Goal: Browse casually

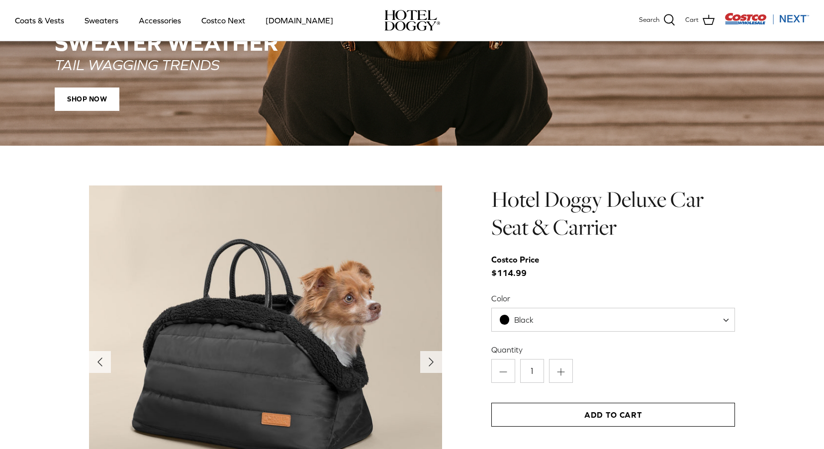
scroll to position [945, 0]
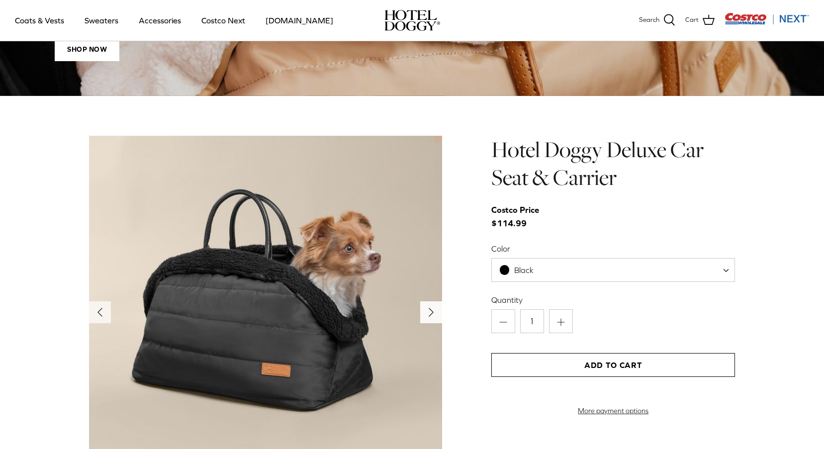
click at [431, 310] on polyline "Next" at bounding box center [431, 312] width 4 height 8
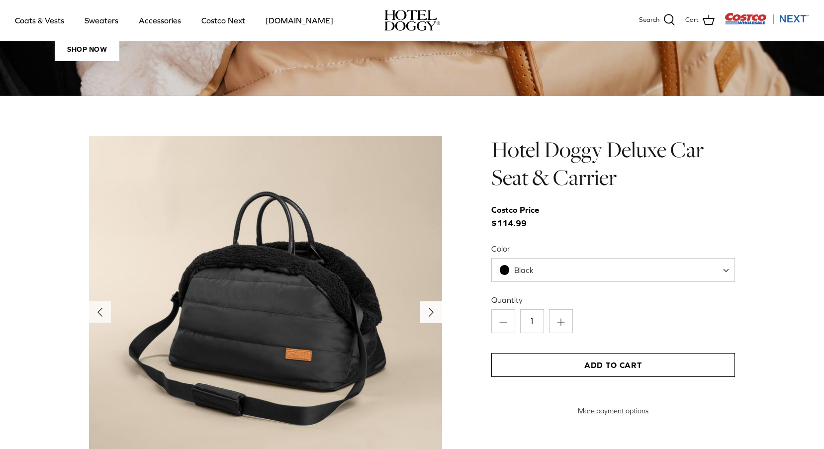
click at [431, 310] on polyline "Next" at bounding box center [431, 312] width 4 height 8
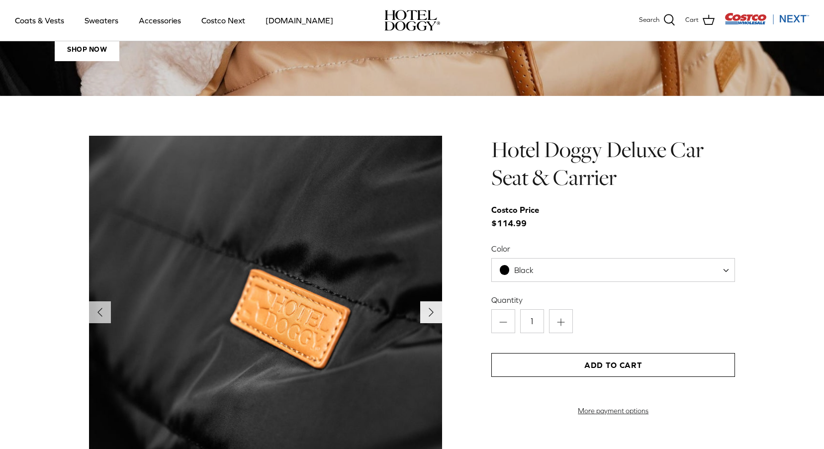
click at [431, 310] on polyline "Next" at bounding box center [431, 312] width 4 height 8
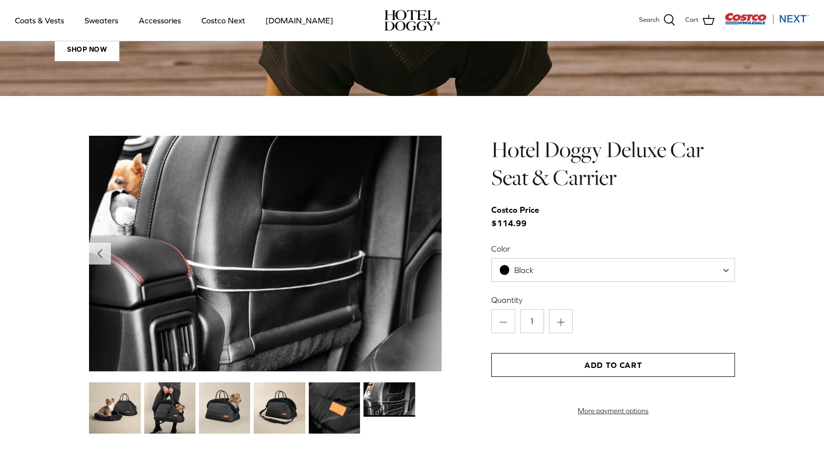
click at [431, 310] on img at bounding box center [265, 254] width 353 height 236
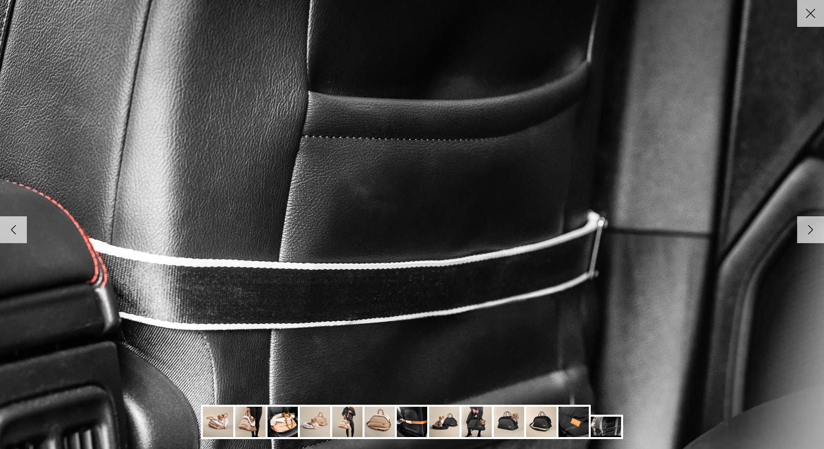
click at [815, 233] on icon "Right" at bounding box center [810, 229] width 17 height 17
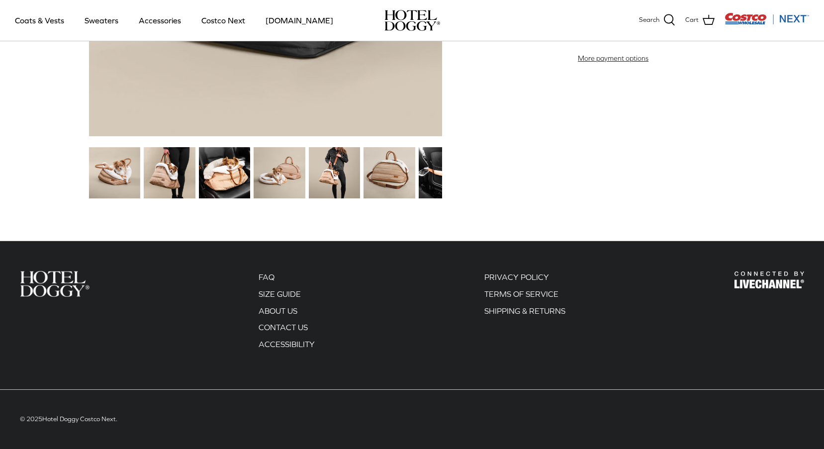
scroll to position [1298, 0]
